Goal: Task Accomplishment & Management: Use online tool/utility

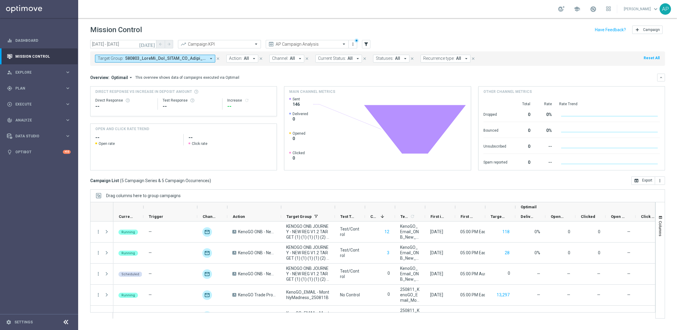
scroll to position [14, 0]
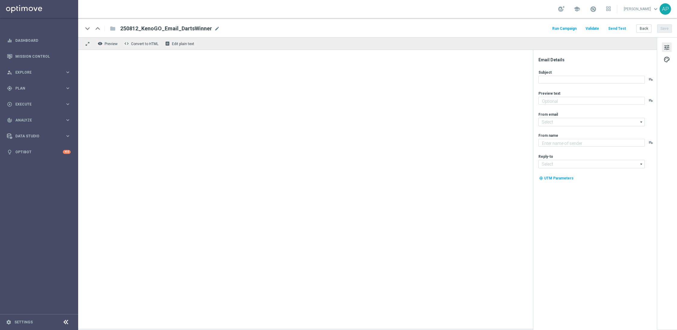
type textarea "Meet the winner & watch highlights"
type textarea "KenoGO"
type input "[EMAIL_ADDRESS][DOMAIN_NAME]"
